Goal: Task Accomplishment & Management: Manage account settings

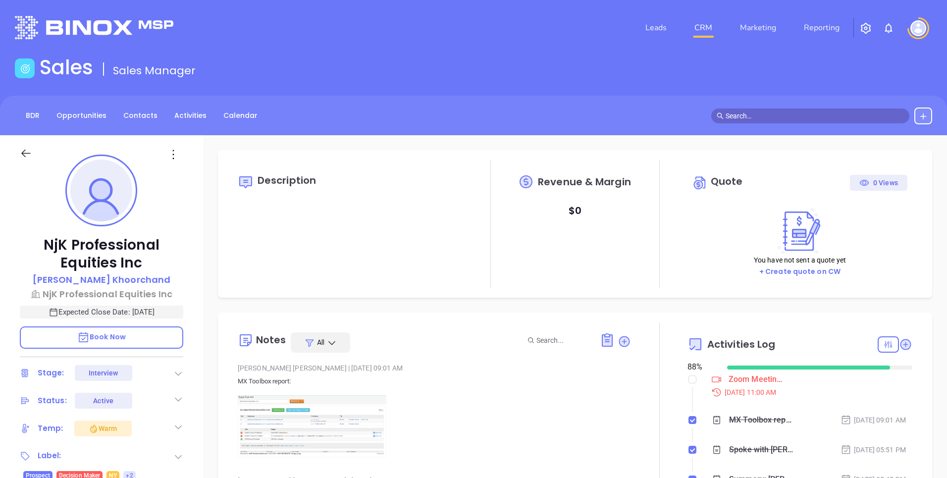
scroll to position [288, 0]
click at [920, 28] on img at bounding box center [918, 28] width 16 height 16
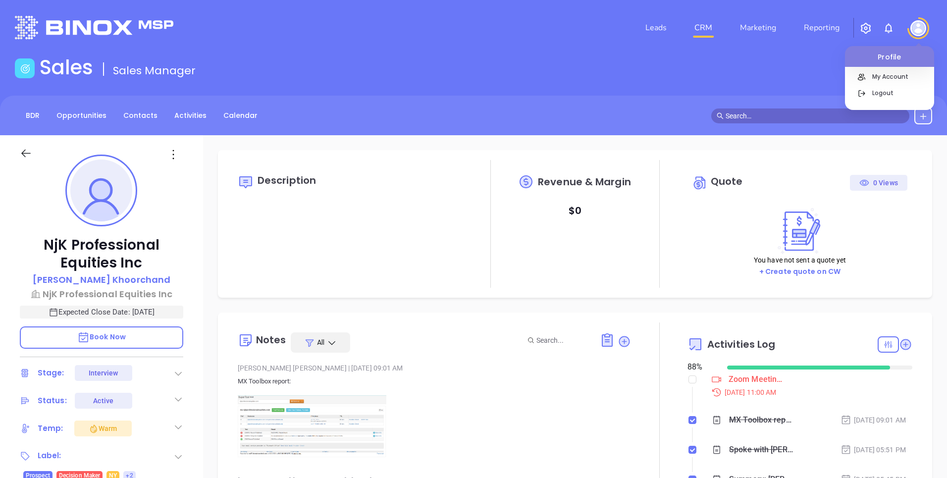
click at [863, 28] on img "button" at bounding box center [866, 28] width 12 height 12
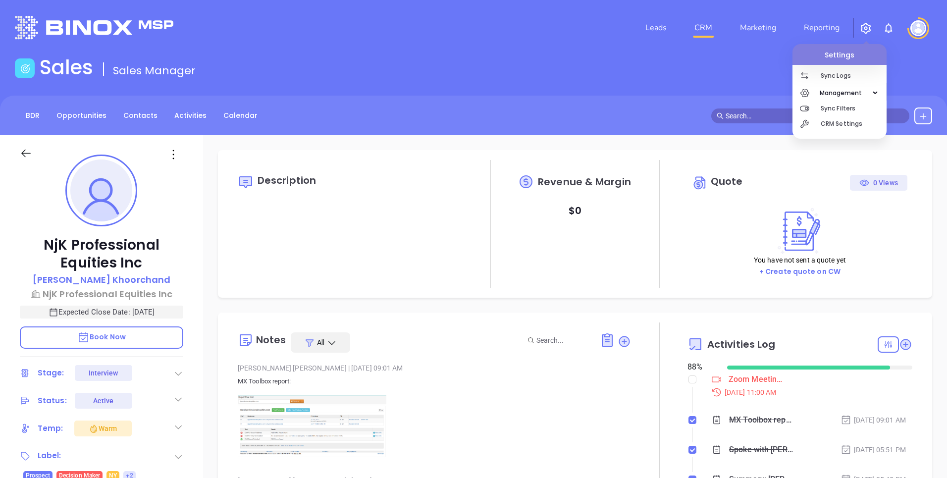
click at [908, 26] on div at bounding box center [919, 28] width 28 height 22
click at [912, 26] on img at bounding box center [918, 28] width 16 height 16
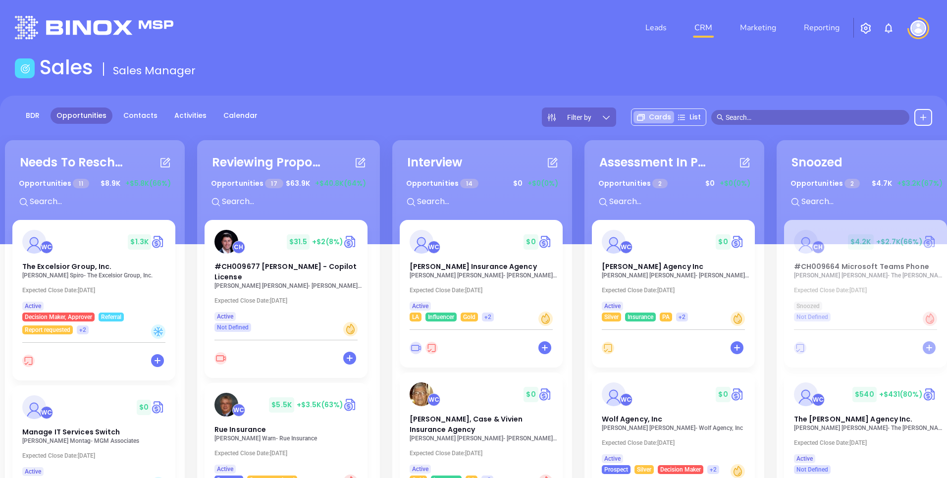
click at [915, 33] on img at bounding box center [918, 28] width 16 height 16
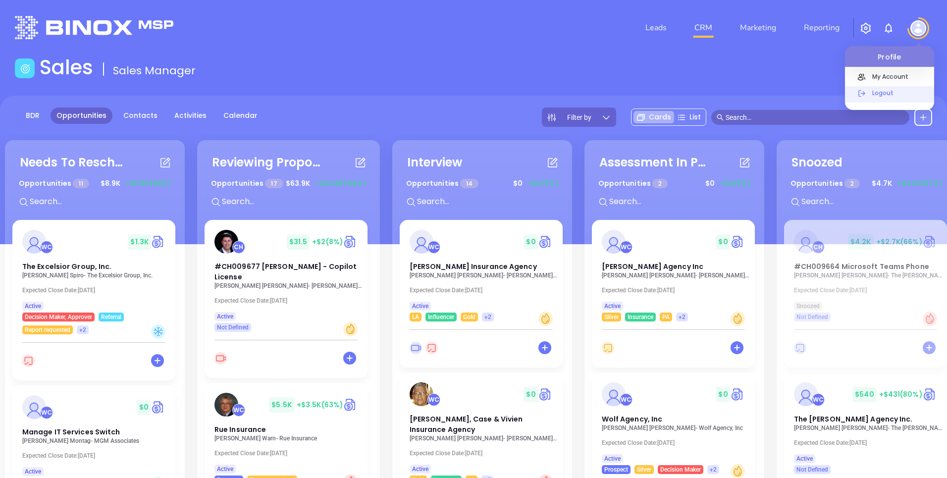
click at [892, 93] on p "Logout" at bounding box center [900, 93] width 67 height 10
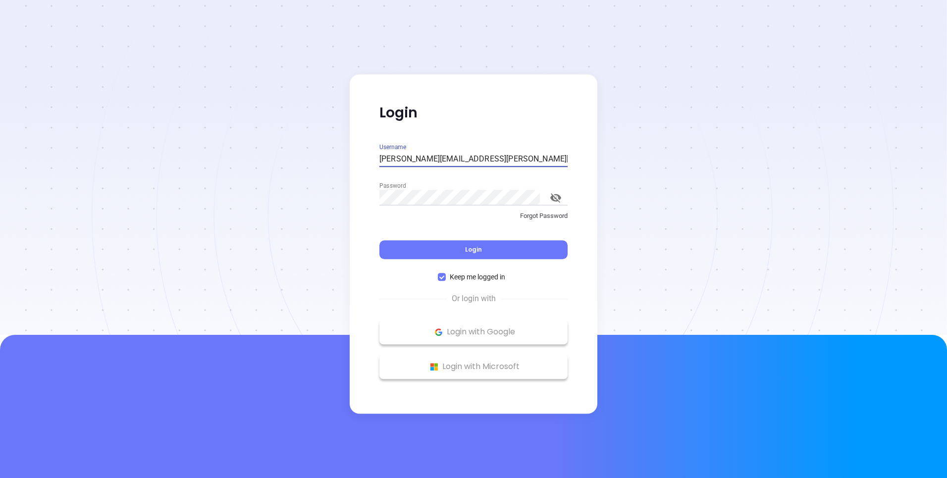
click at [476, 159] on input "[PERSON_NAME][EMAIL_ADDRESS][PERSON_NAME][DOMAIN_NAME]" at bounding box center [473, 159] width 188 height 16
type input "[PERSON_NAME][EMAIL_ADDRESS][DOMAIN_NAME]"
click at [442, 257] on button "Login" at bounding box center [473, 249] width 188 height 19
